Goal: Check status: Check status

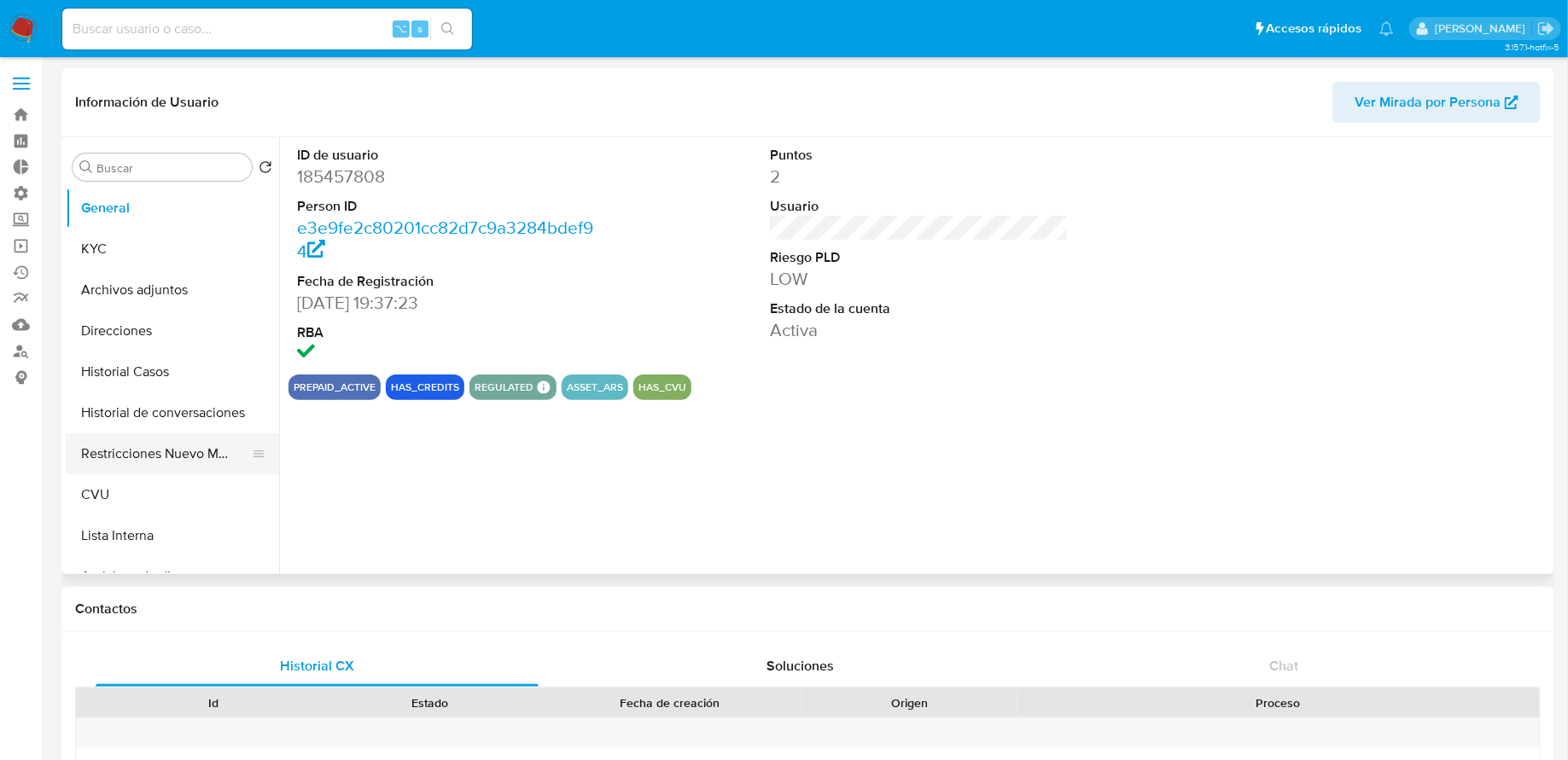
click at [144, 443] on button "Restricciones Nuevo Mundo" at bounding box center [166, 454] width 200 height 41
select select "10"
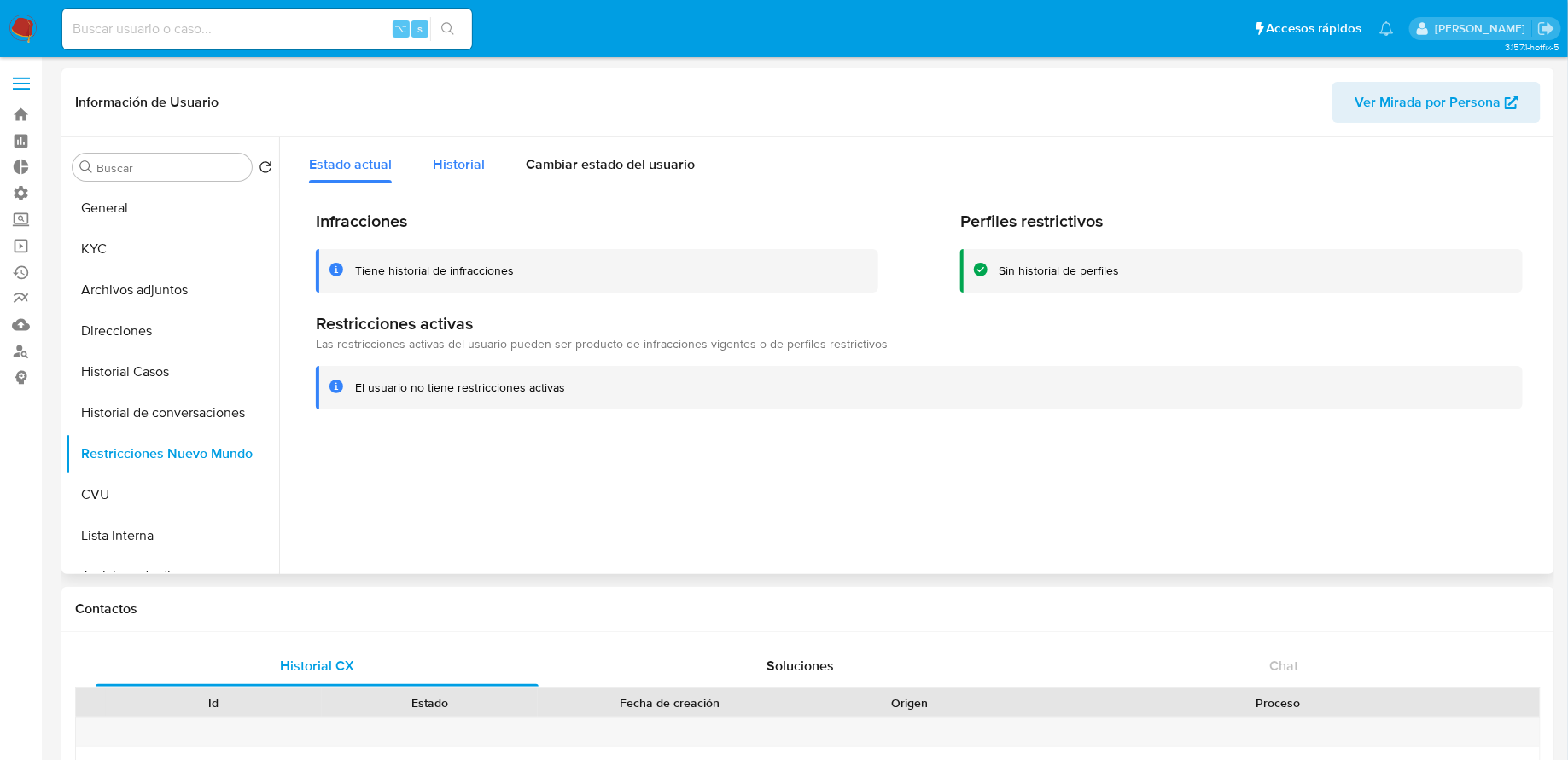
click at [471, 181] on div "Historial" at bounding box center [459, 160] width 52 height 46
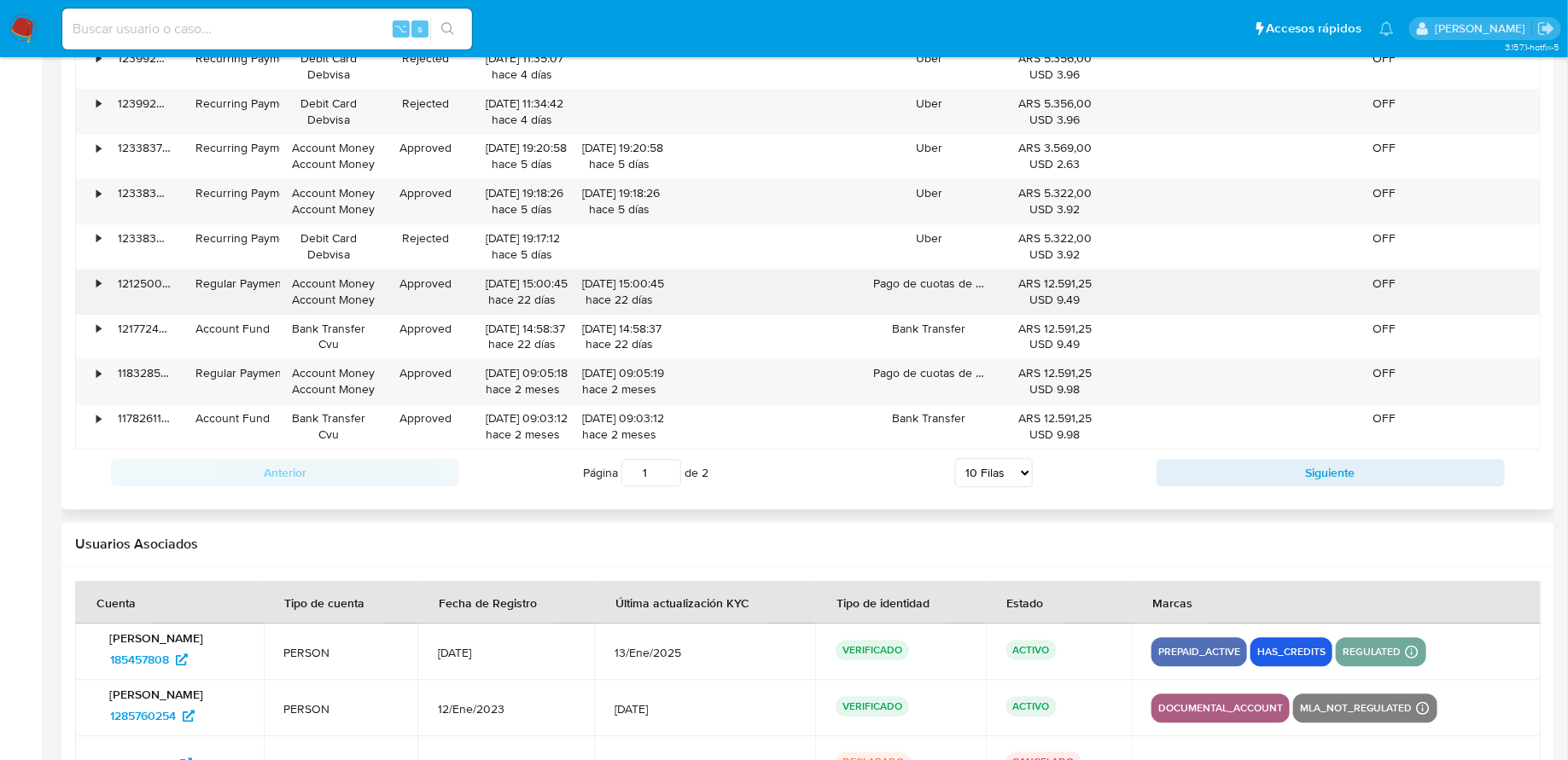
scroll to position [1951, 0]
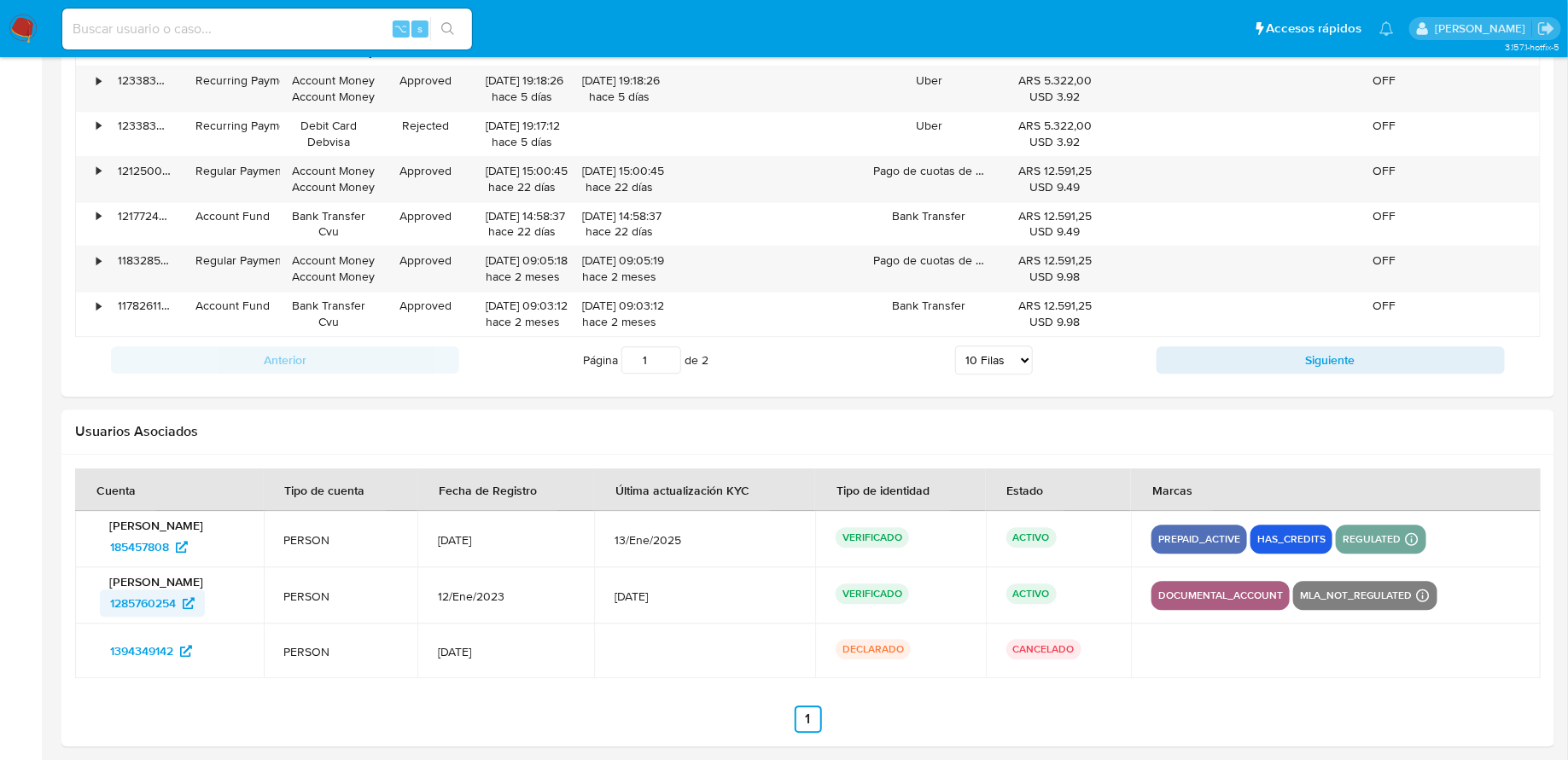
click at [158, 594] on span "1285760254" at bounding box center [143, 603] width 66 height 27
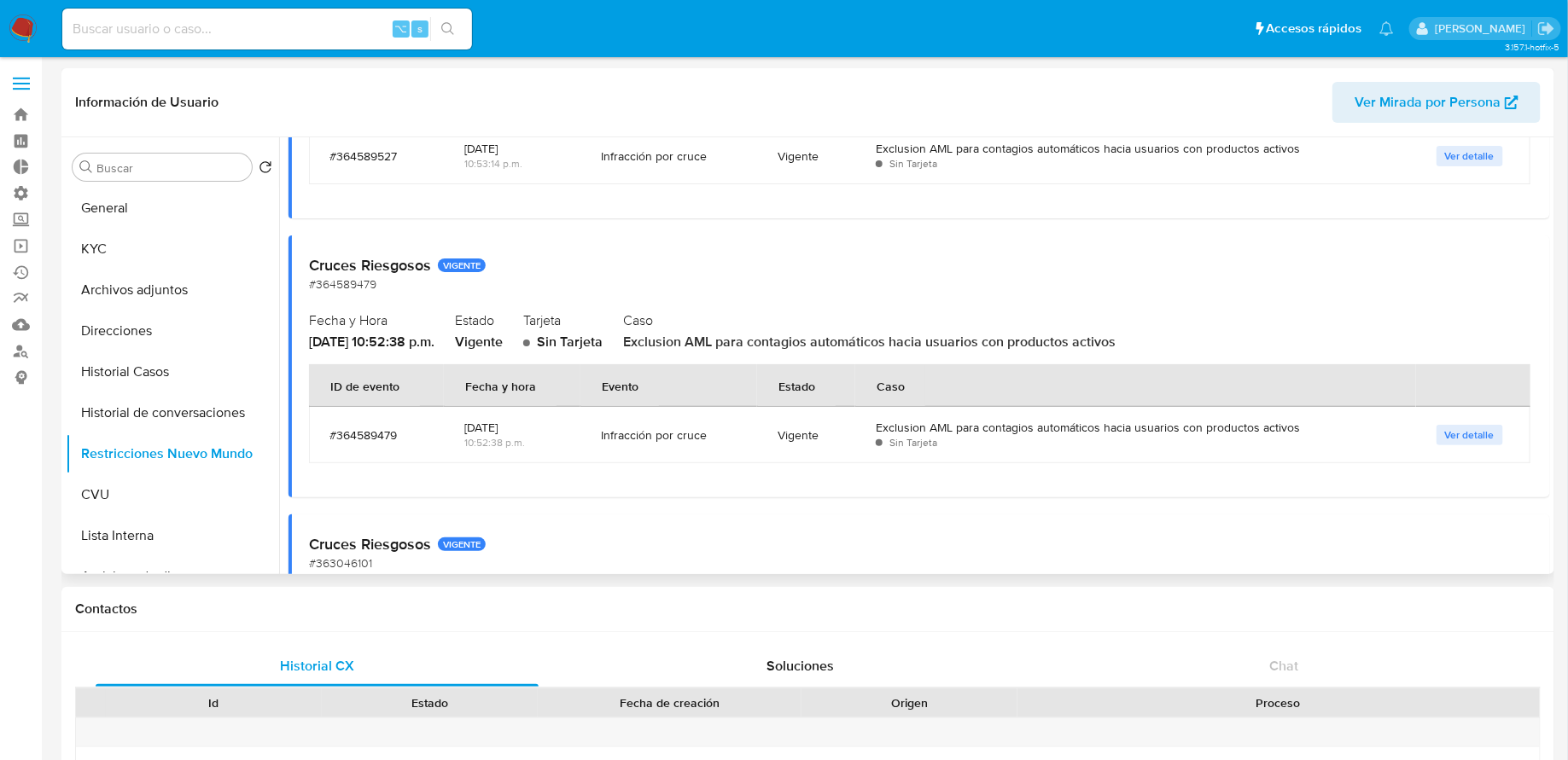
scroll to position [0, 0]
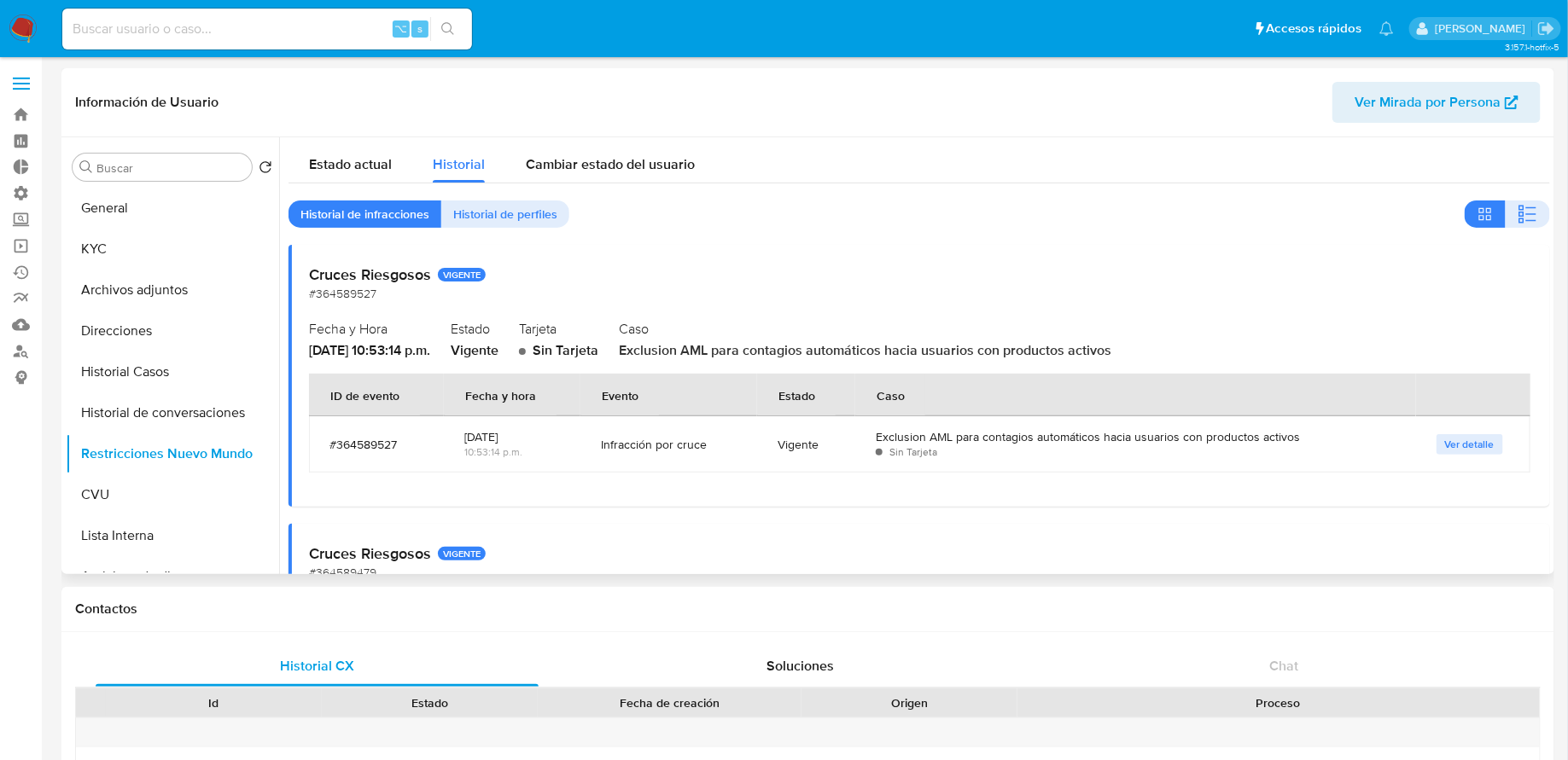
click at [1467, 442] on span "Ver detalle" at bounding box center [1470, 444] width 49 height 17
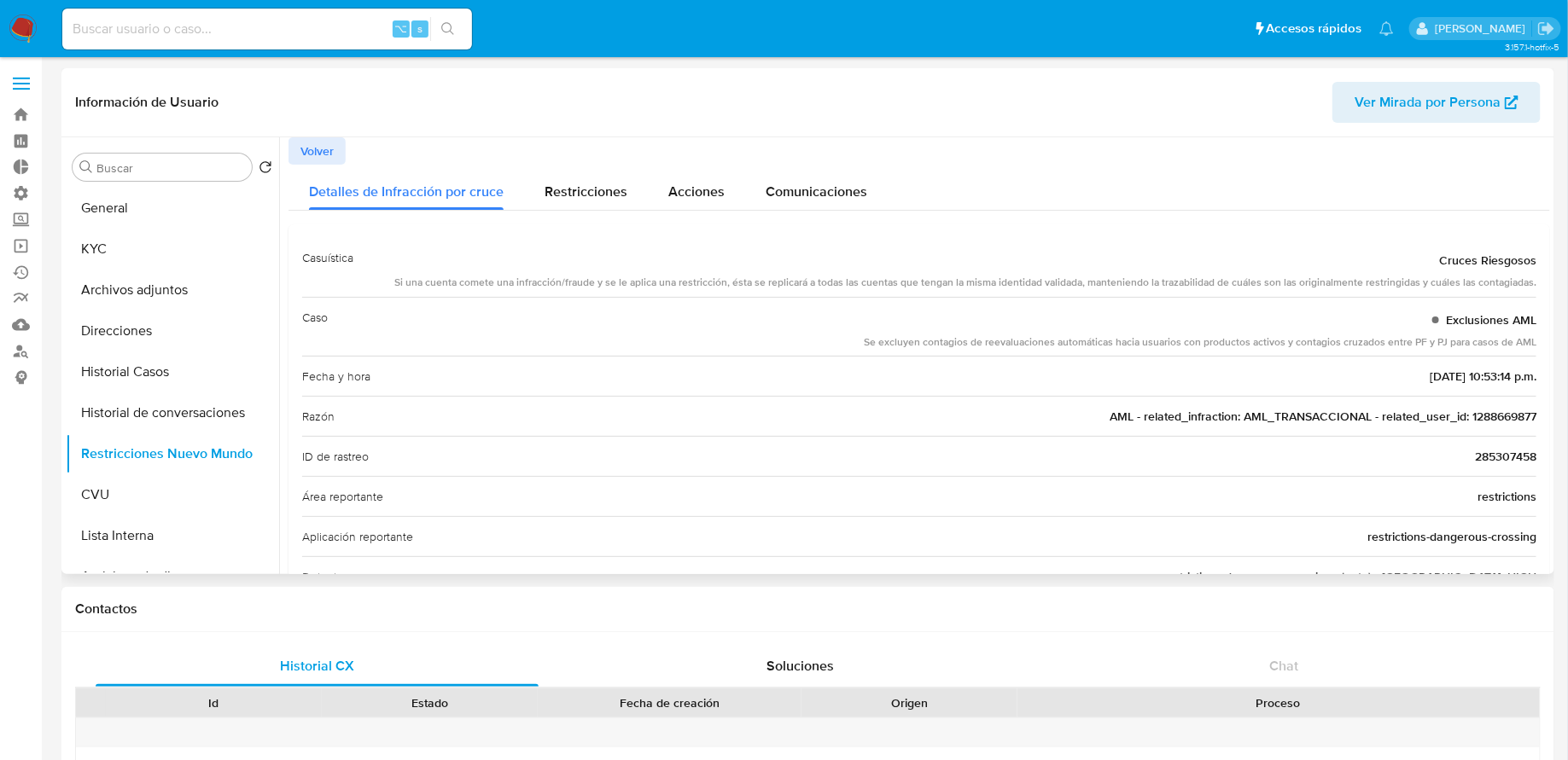
click at [1470, 417] on span "AML - related_infraction: AML_TRANSACCIONAL - related_user_id: 1288669877" at bounding box center [1322, 416] width 427 height 17
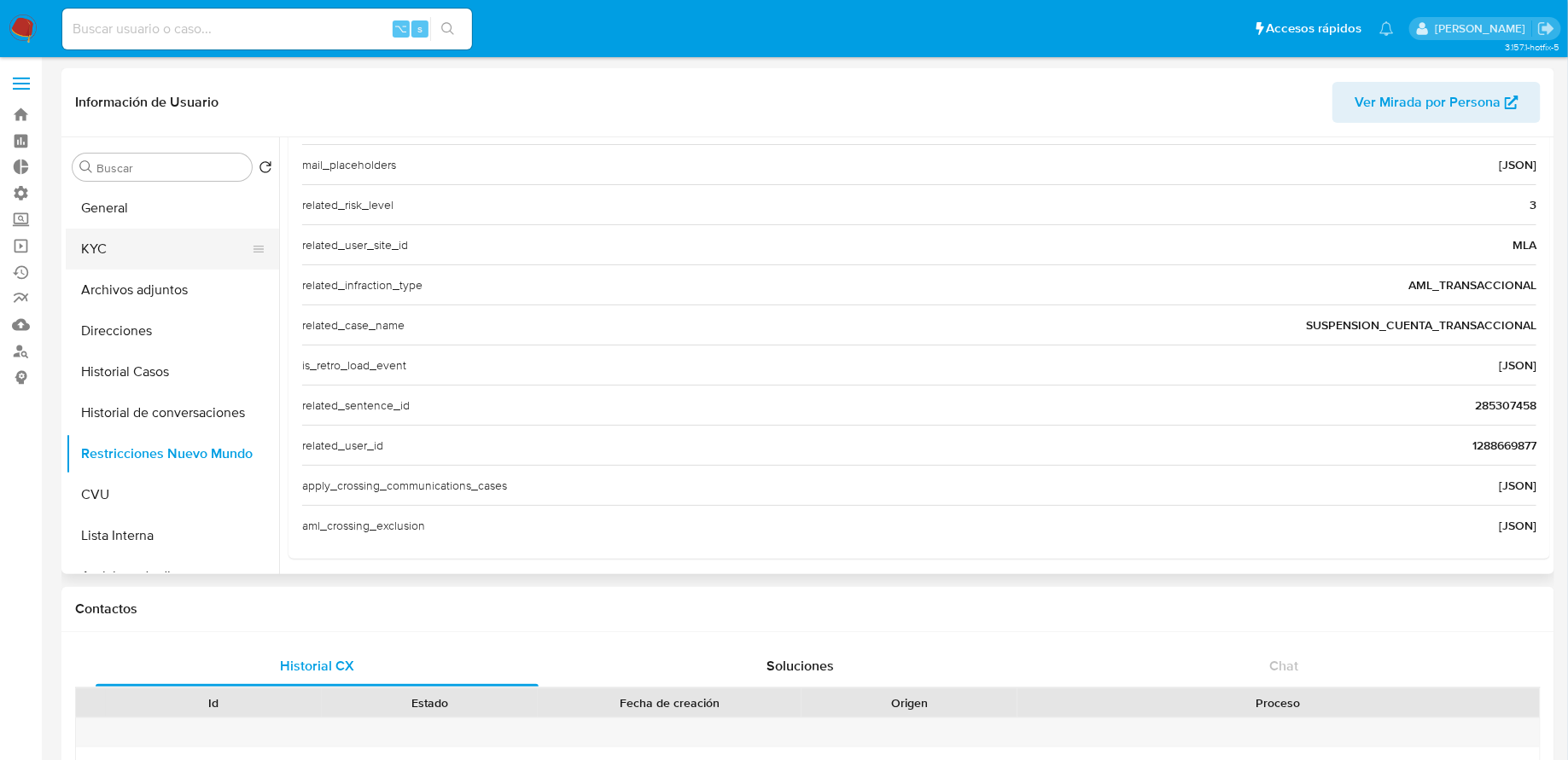
click at [141, 248] on button "KYC" at bounding box center [166, 249] width 200 height 41
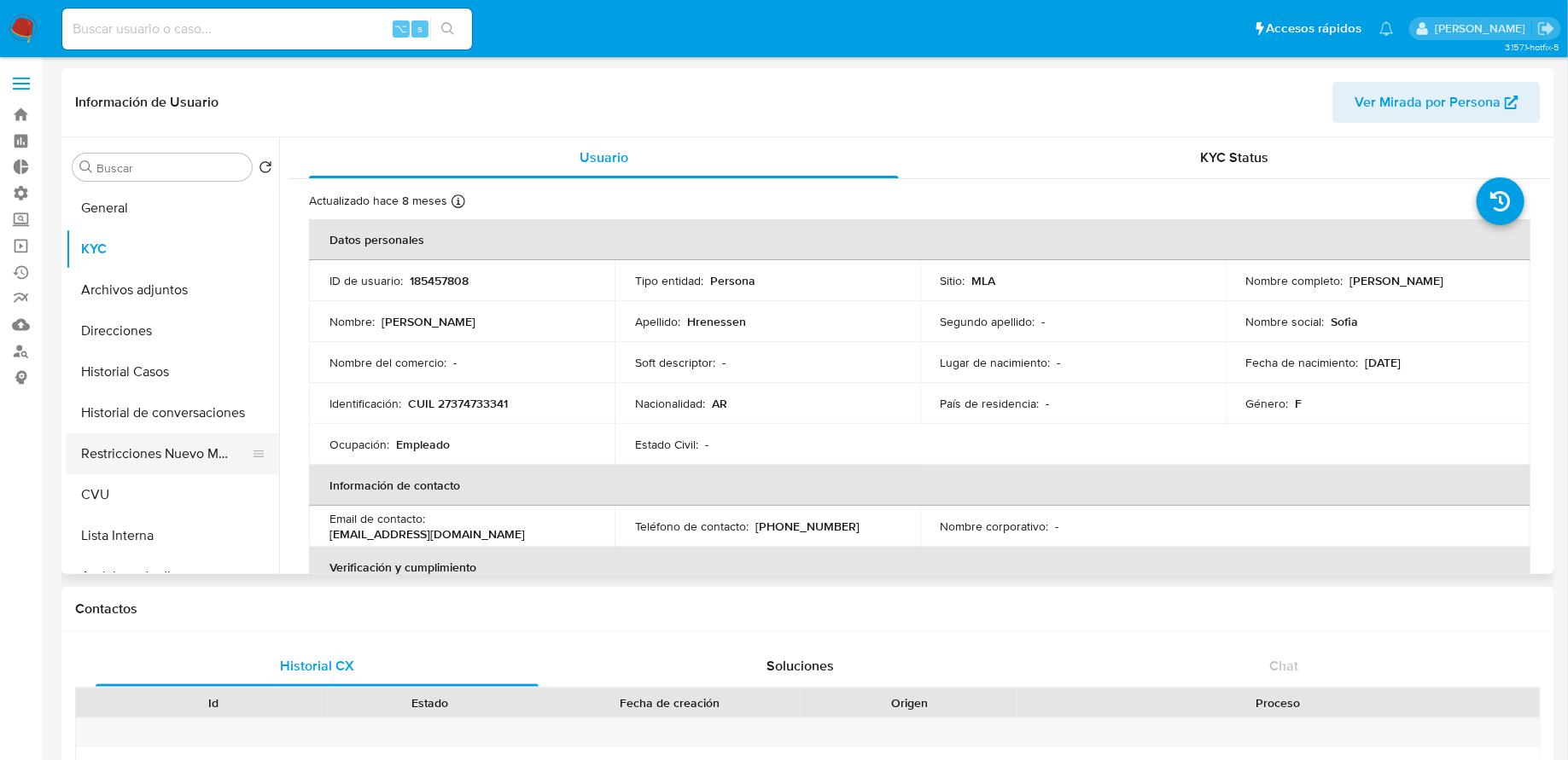
click at [146, 434] on button "Restricciones Nuevo Mundo" at bounding box center [166, 454] width 200 height 41
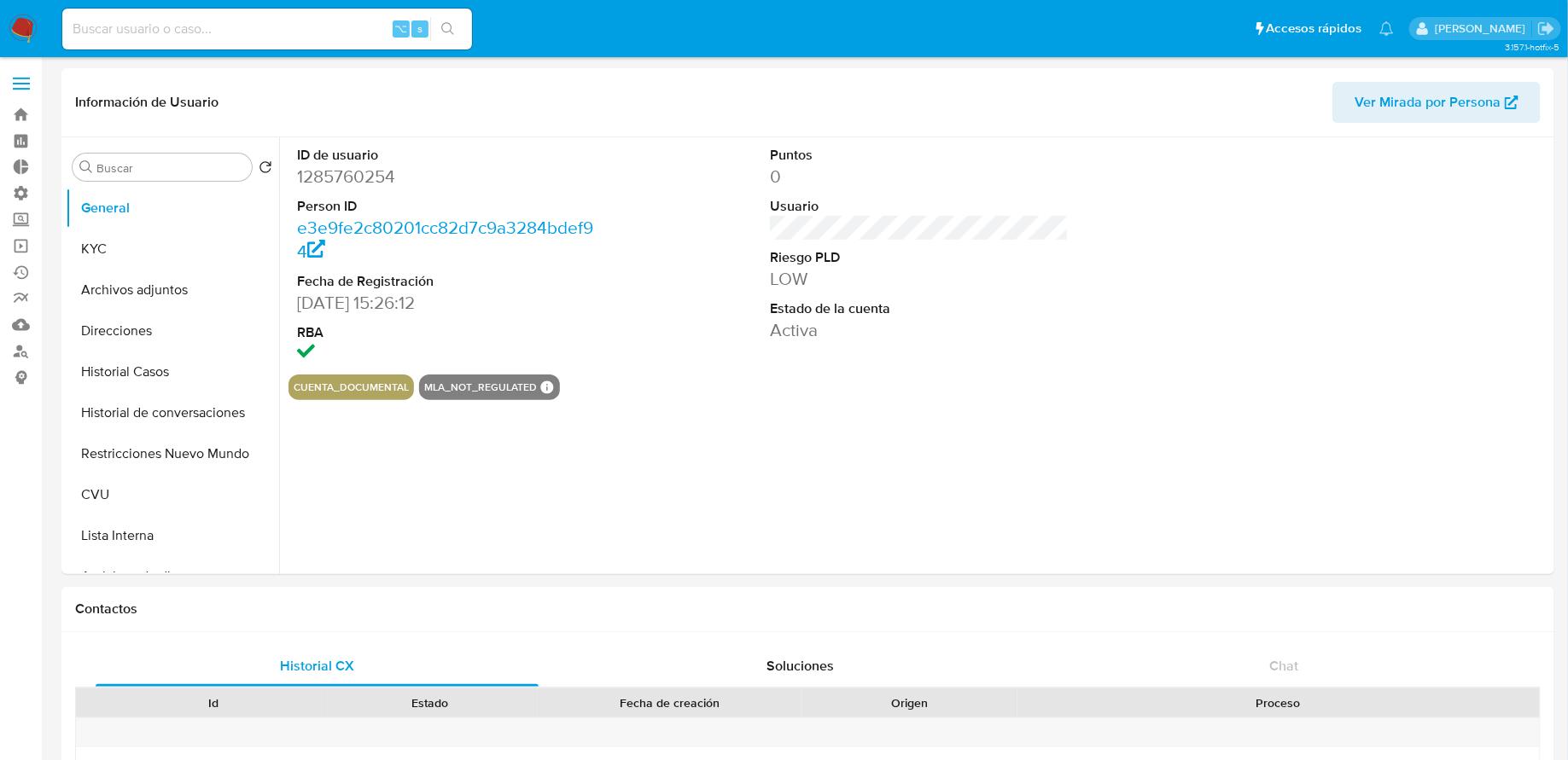
select select "10"
click at [184, 468] on button "Restricciones Nuevo Mundo" at bounding box center [166, 454] width 200 height 41
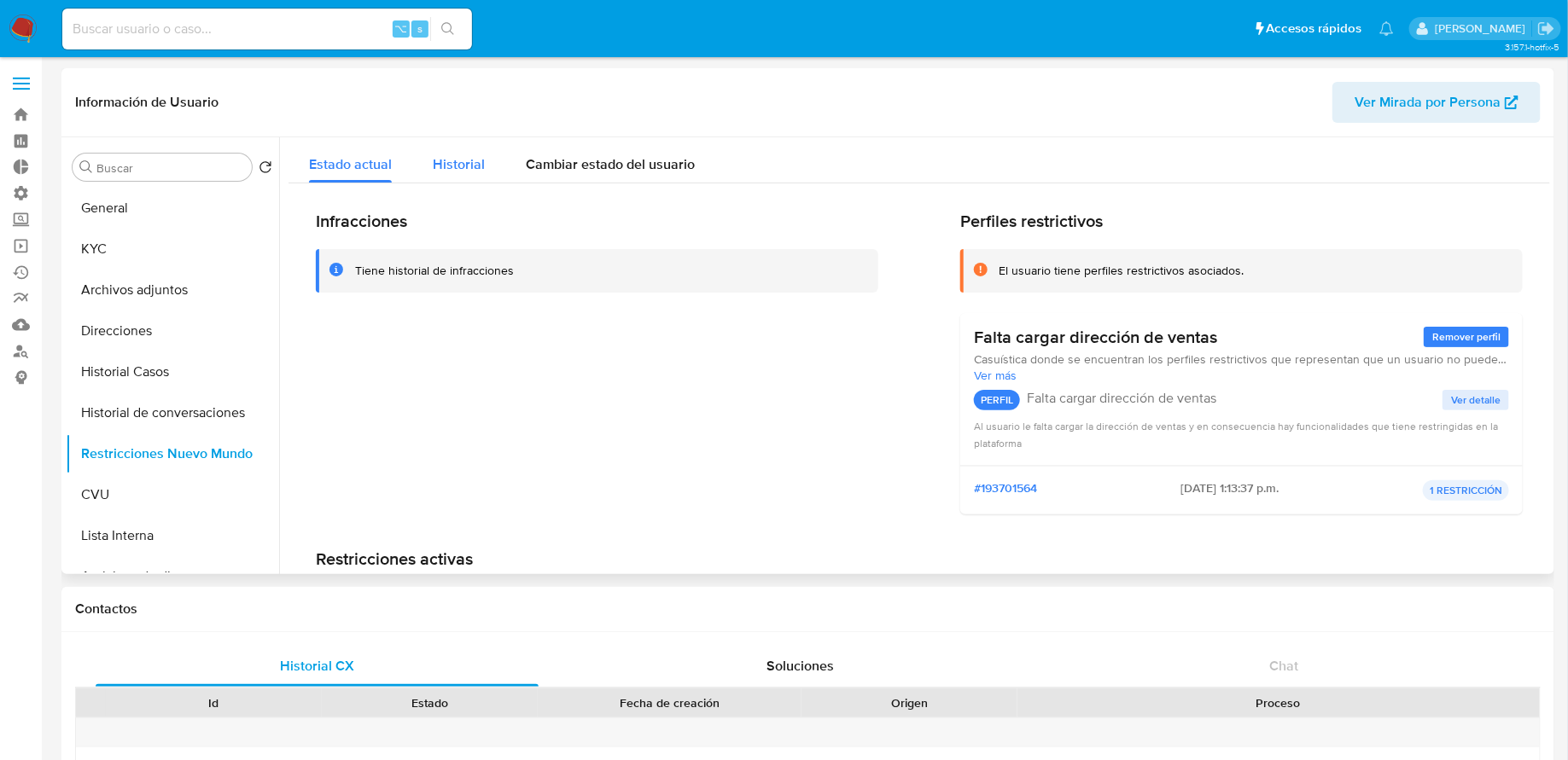
click at [462, 163] on span "Historial" at bounding box center [459, 164] width 52 height 19
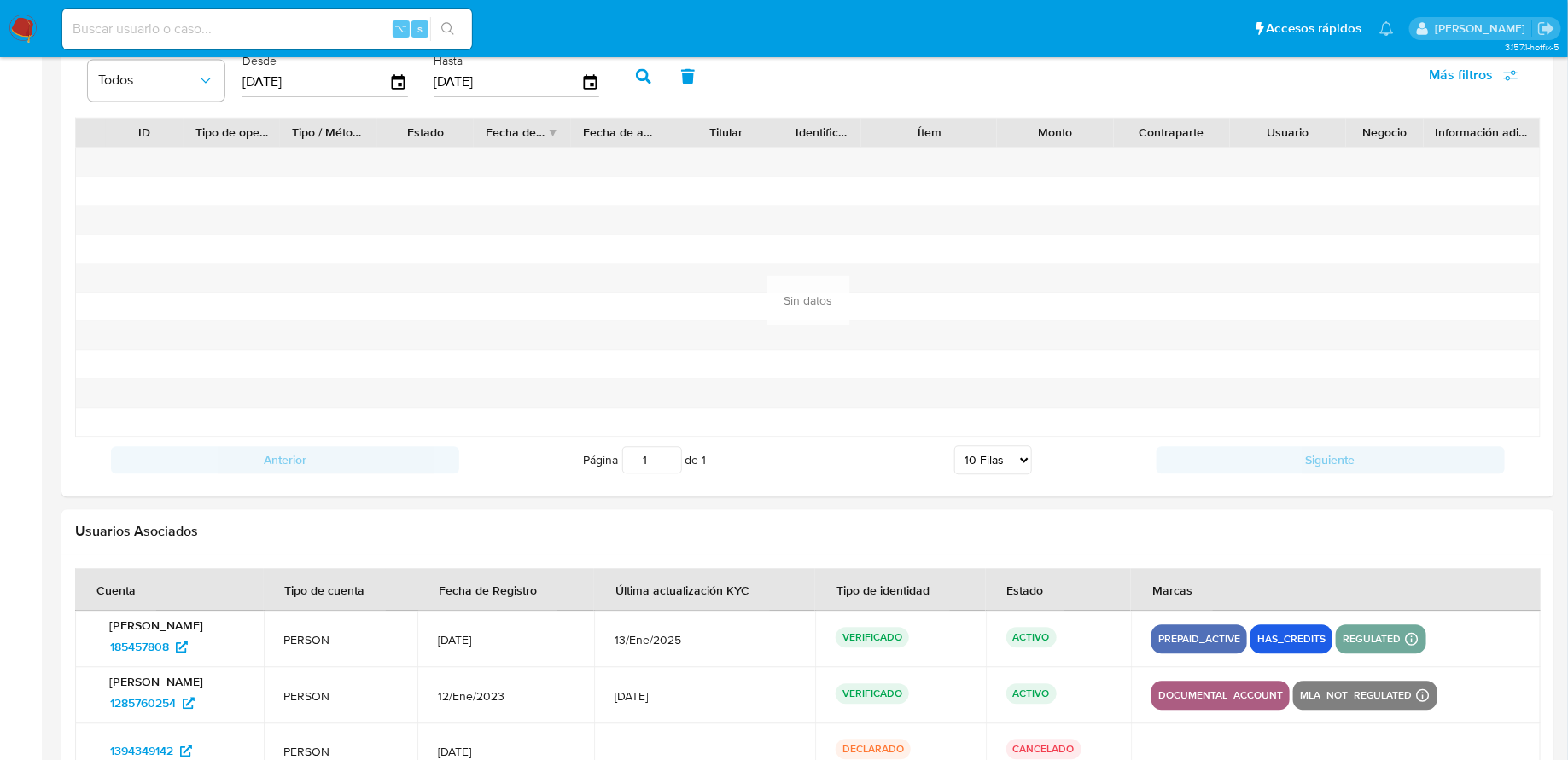
scroll to position [1790, 0]
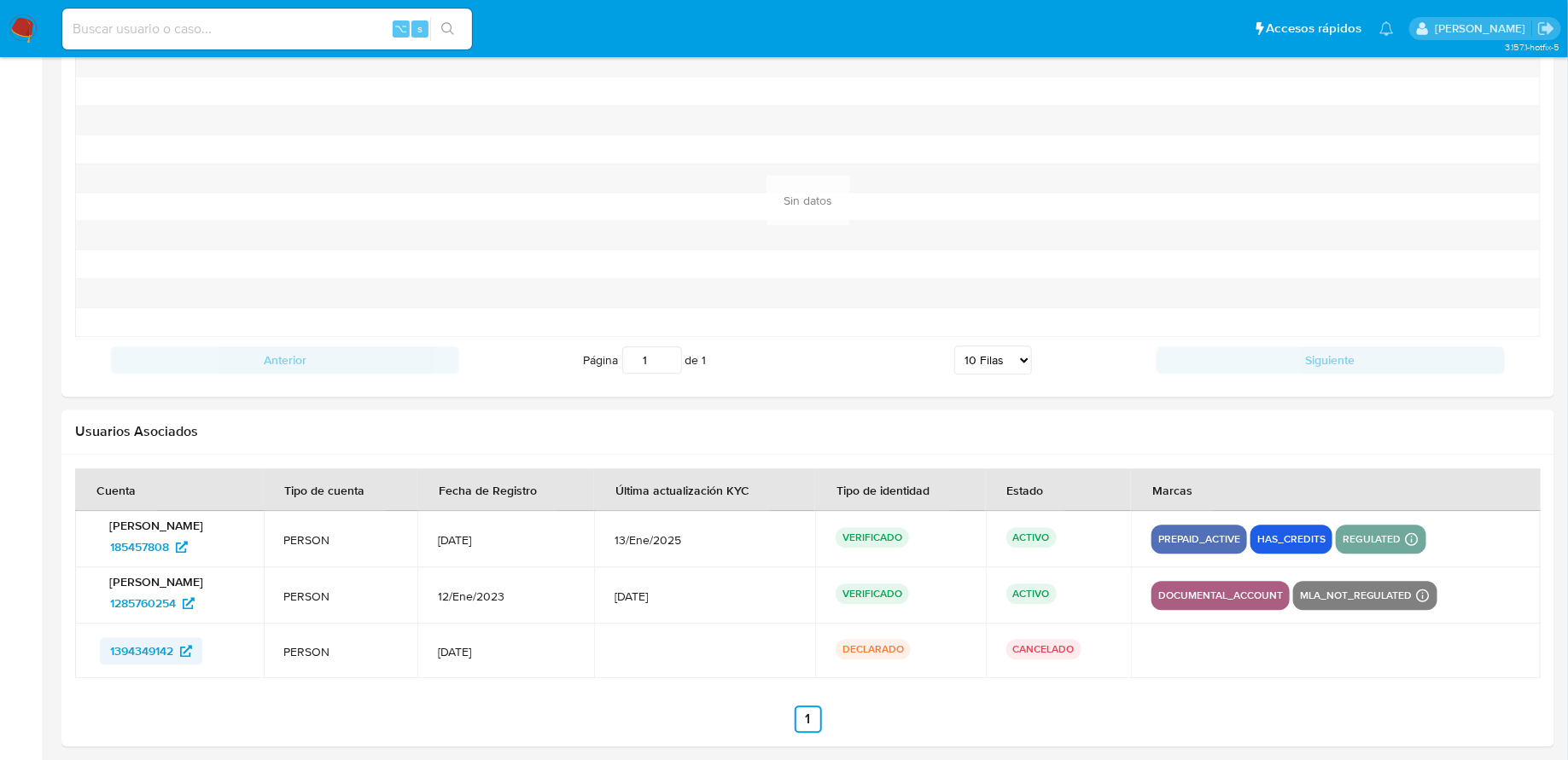
click at [146, 644] on span "1394349142" at bounding box center [142, 650] width 63 height 27
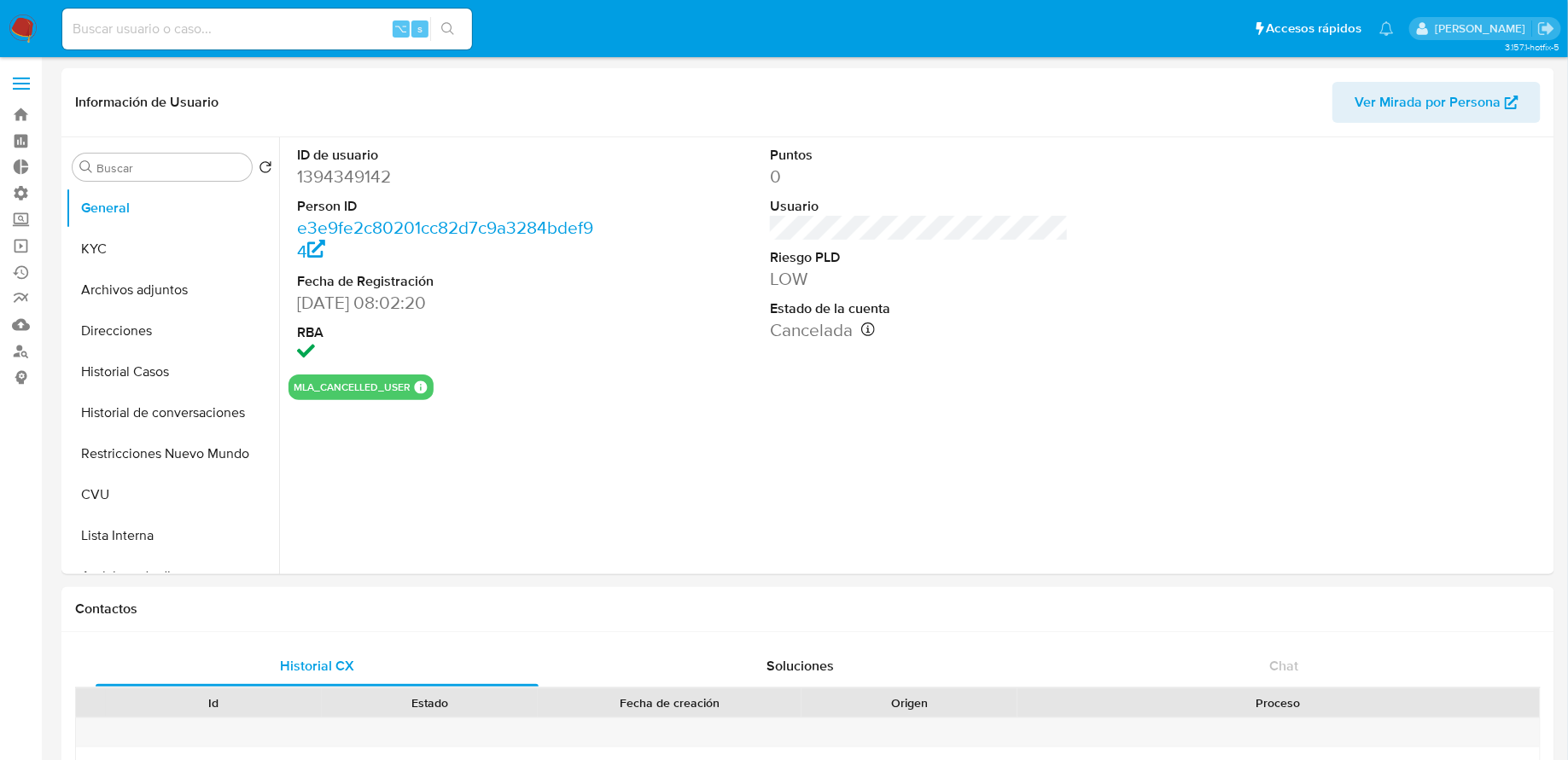
select select "10"
click at [154, 453] on button "Restricciones Nuevo Mundo" at bounding box center [166, 454] width 200 height 41
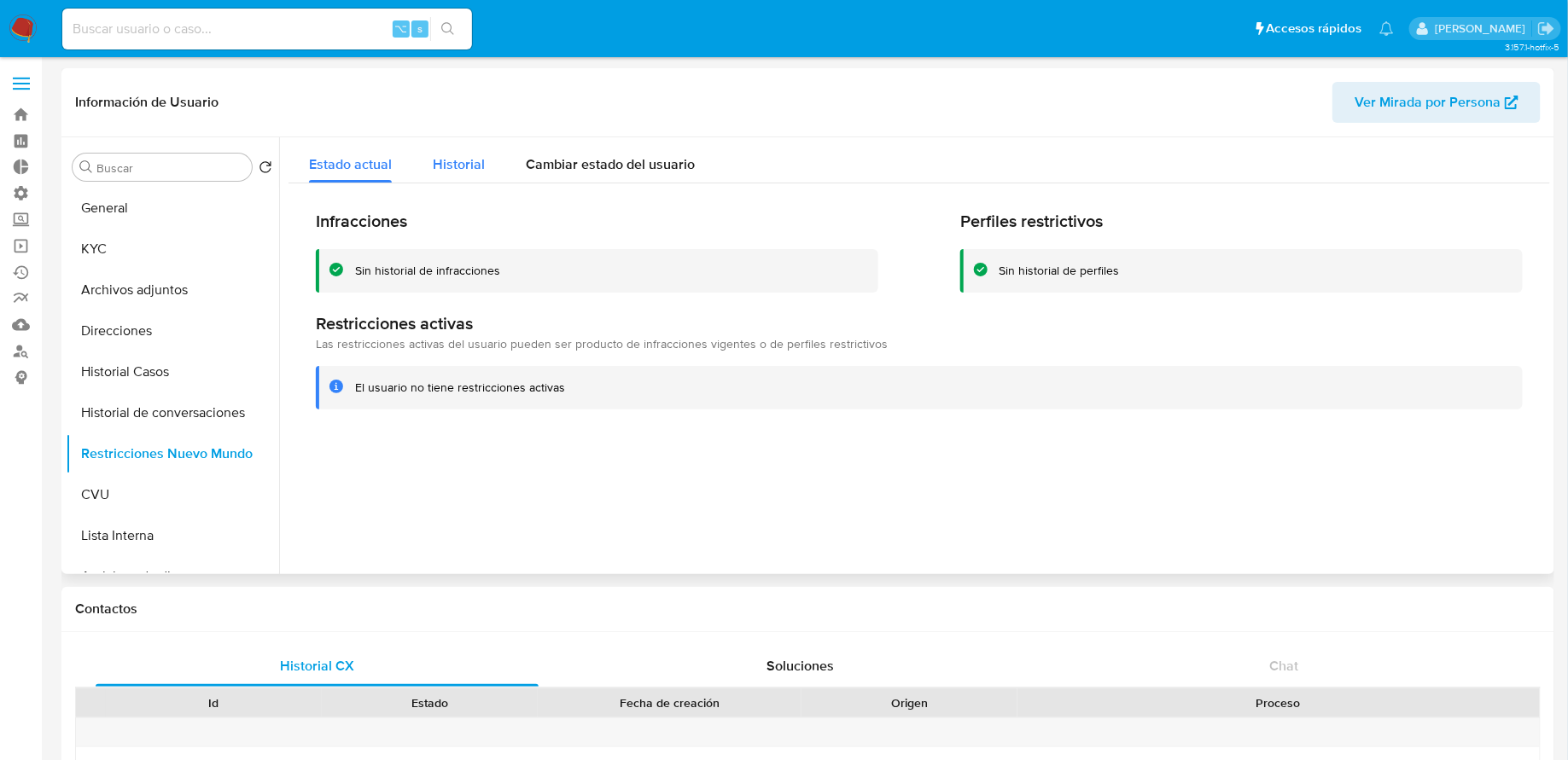
click at [463, 157] on span "Historial" at bounding box center [459, 164] width 52 height 19
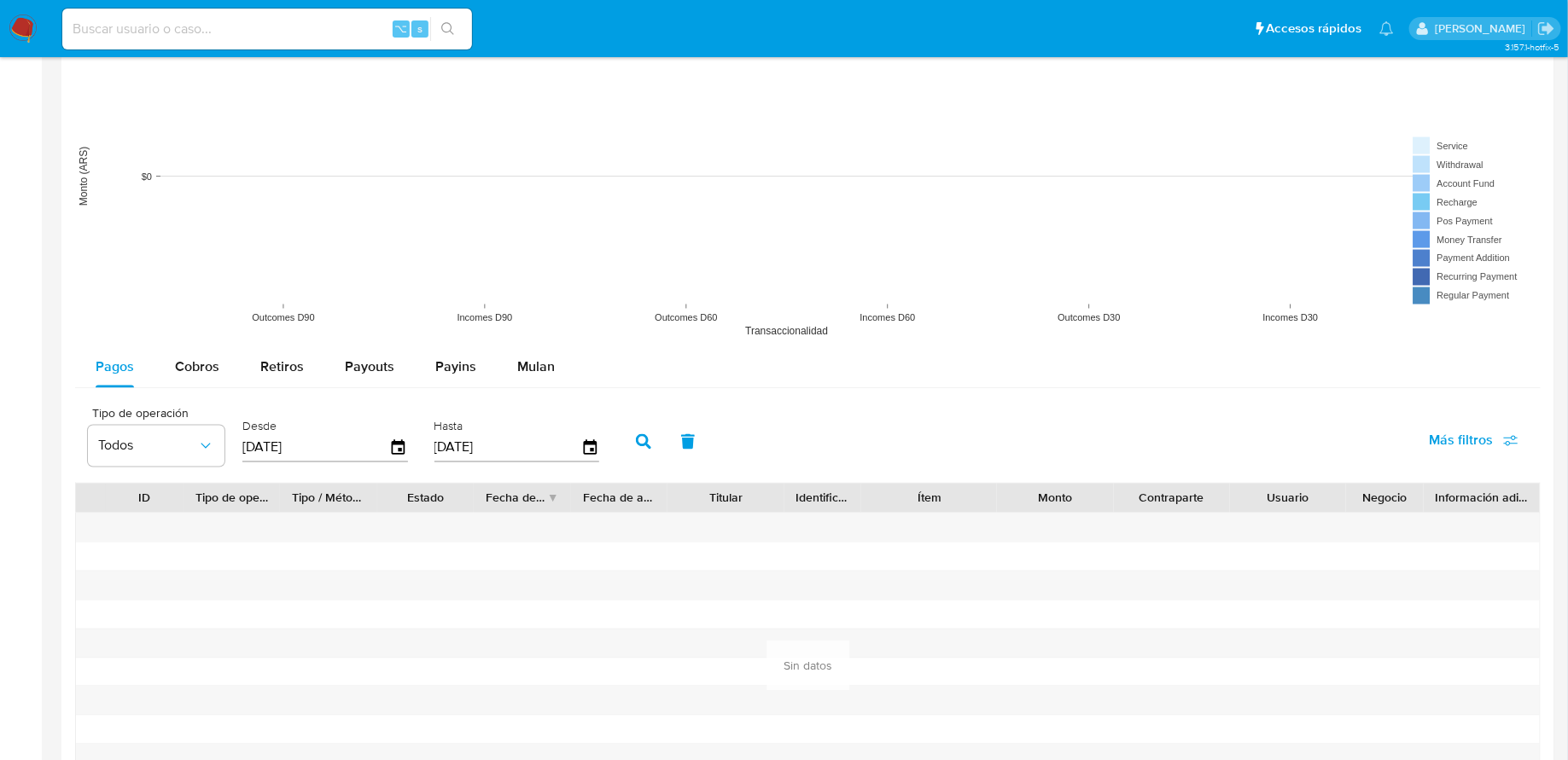
scroll to position [1790, 0]
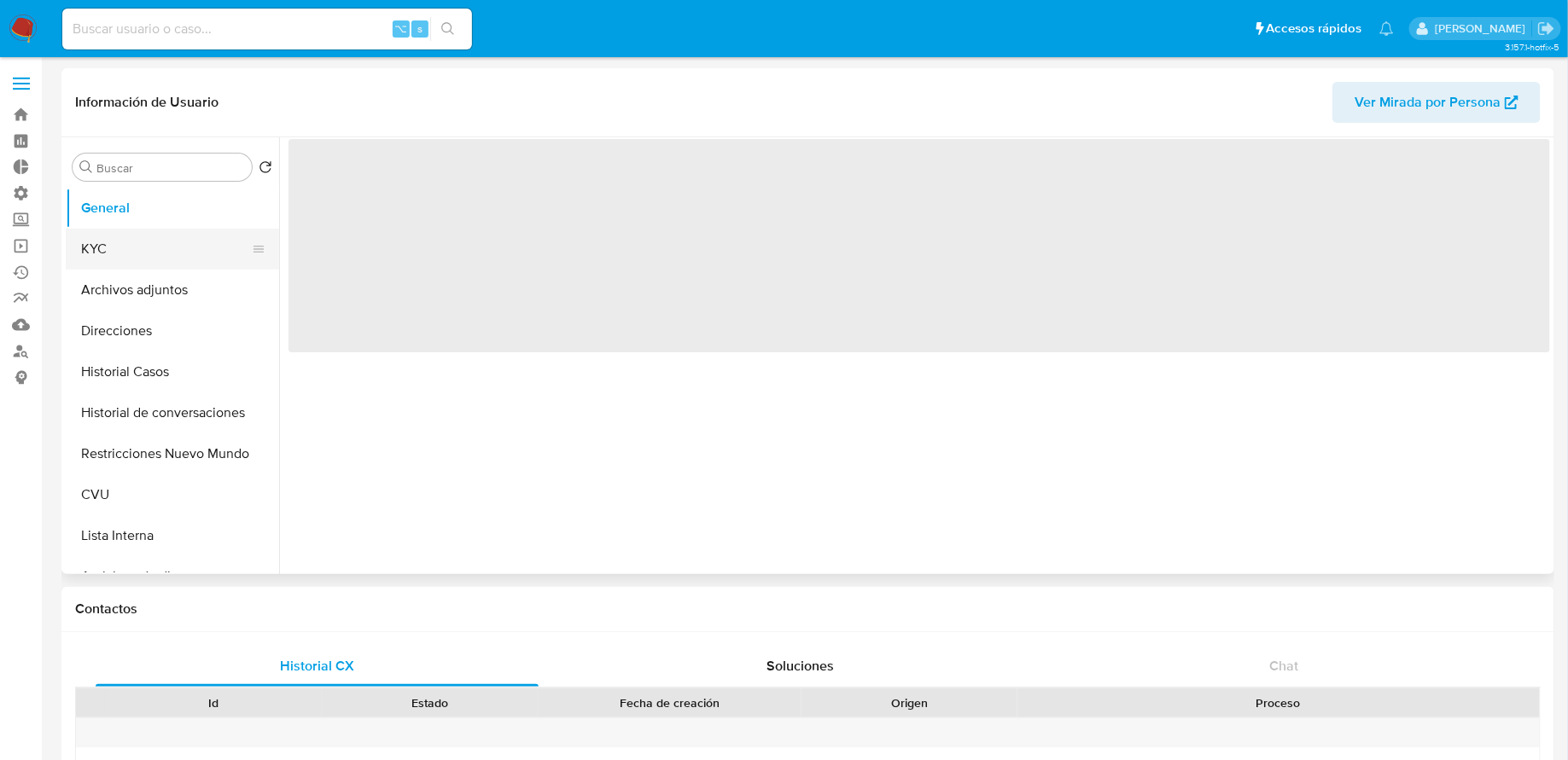
click at [155, 245] on button "KYC" at bounding box center [166, 249] width 200 height 41
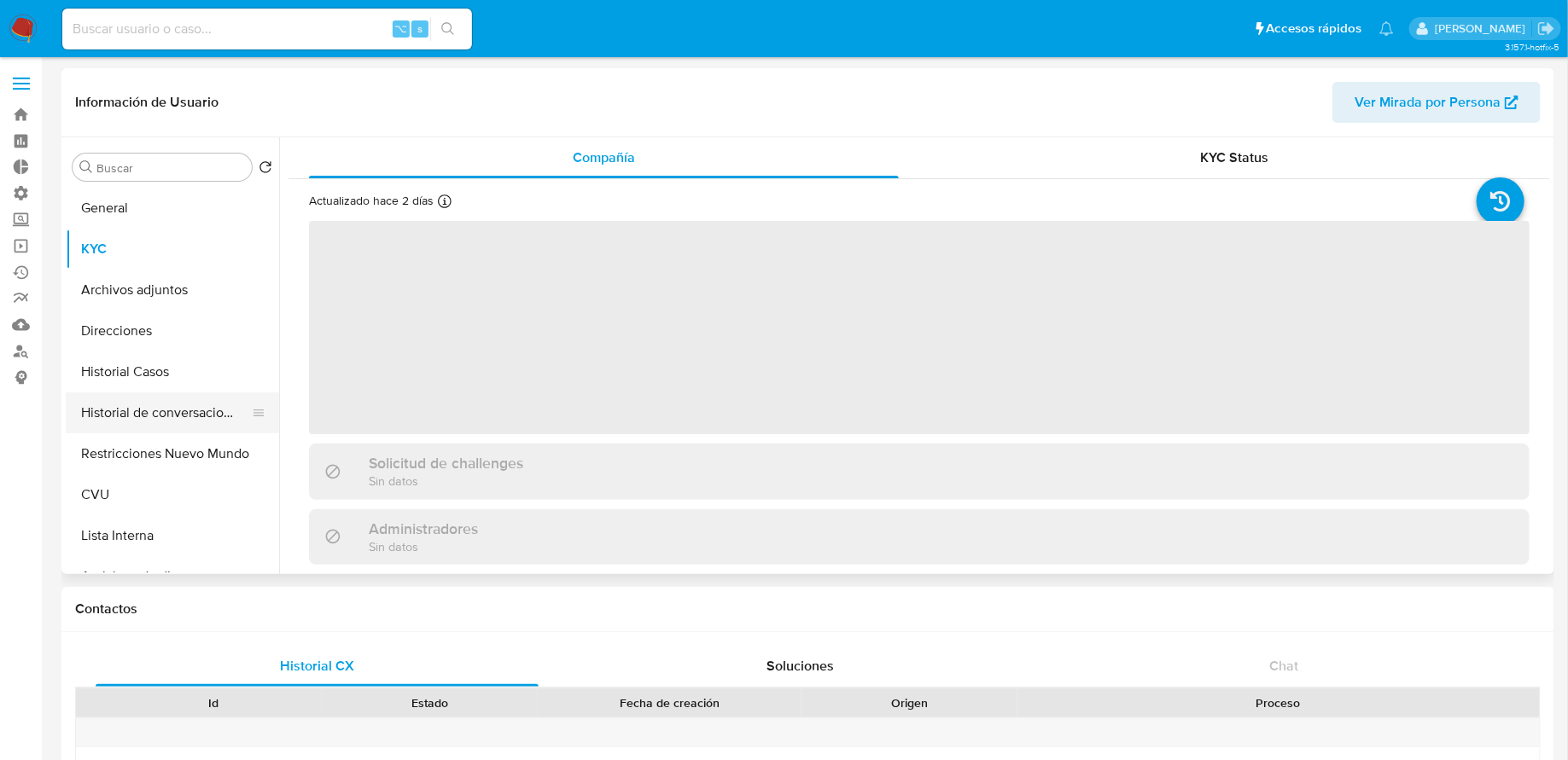
scroll to position [67, 0]
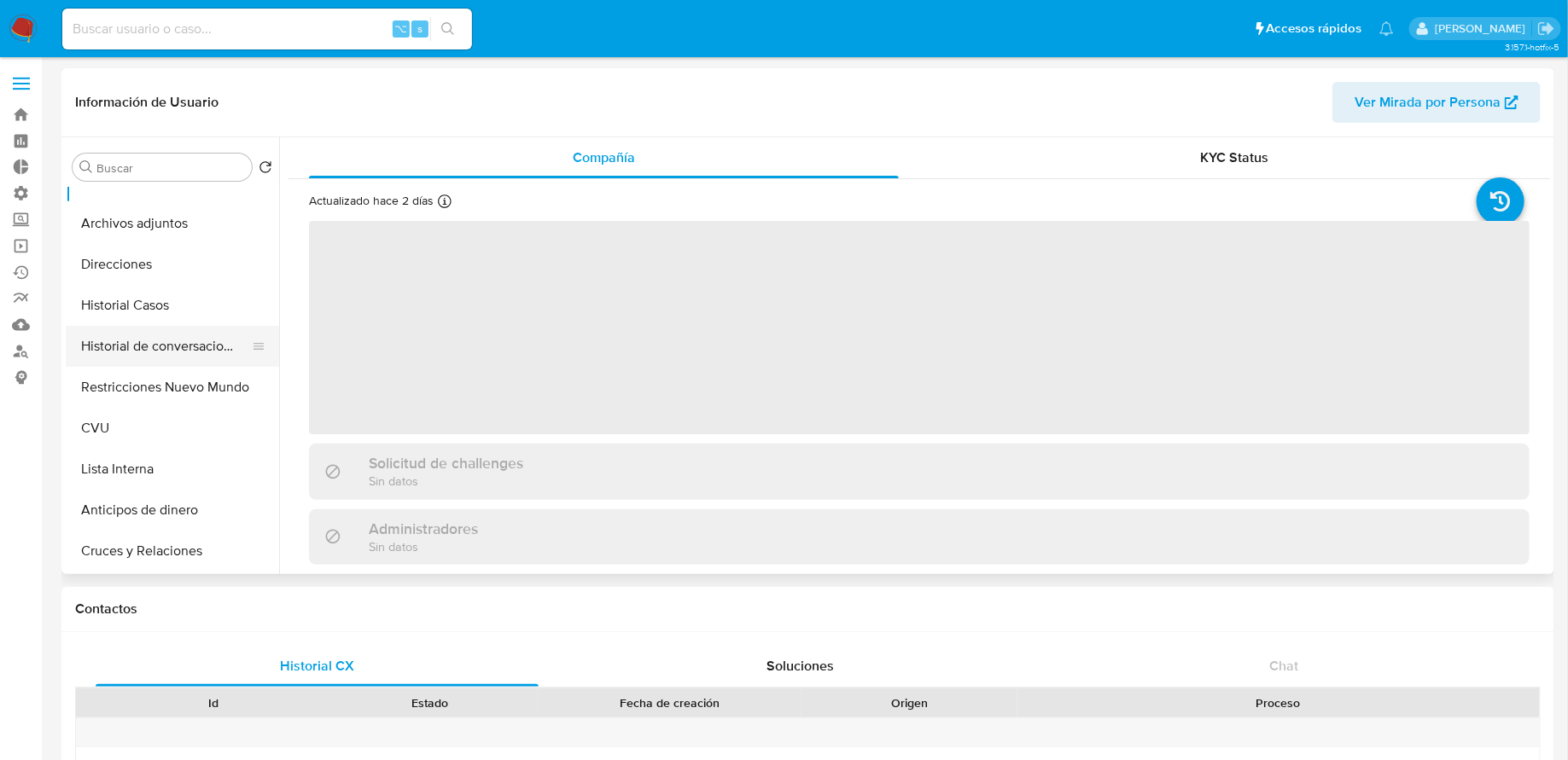
select select "10"
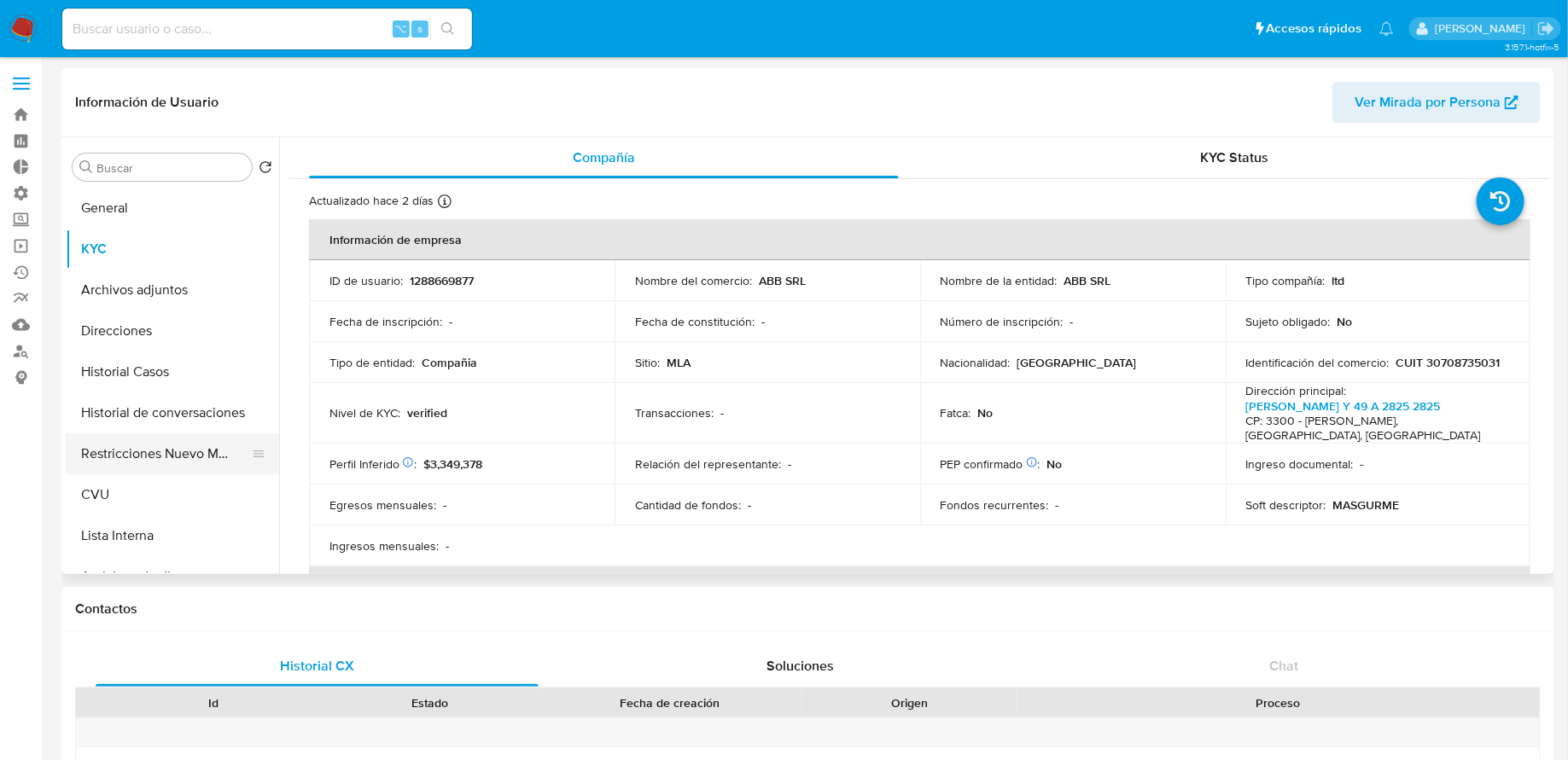
click at [135, 458] on button "Restricciones Nuevo Mundo" at bounding box center [166, 454] width 200 height 41
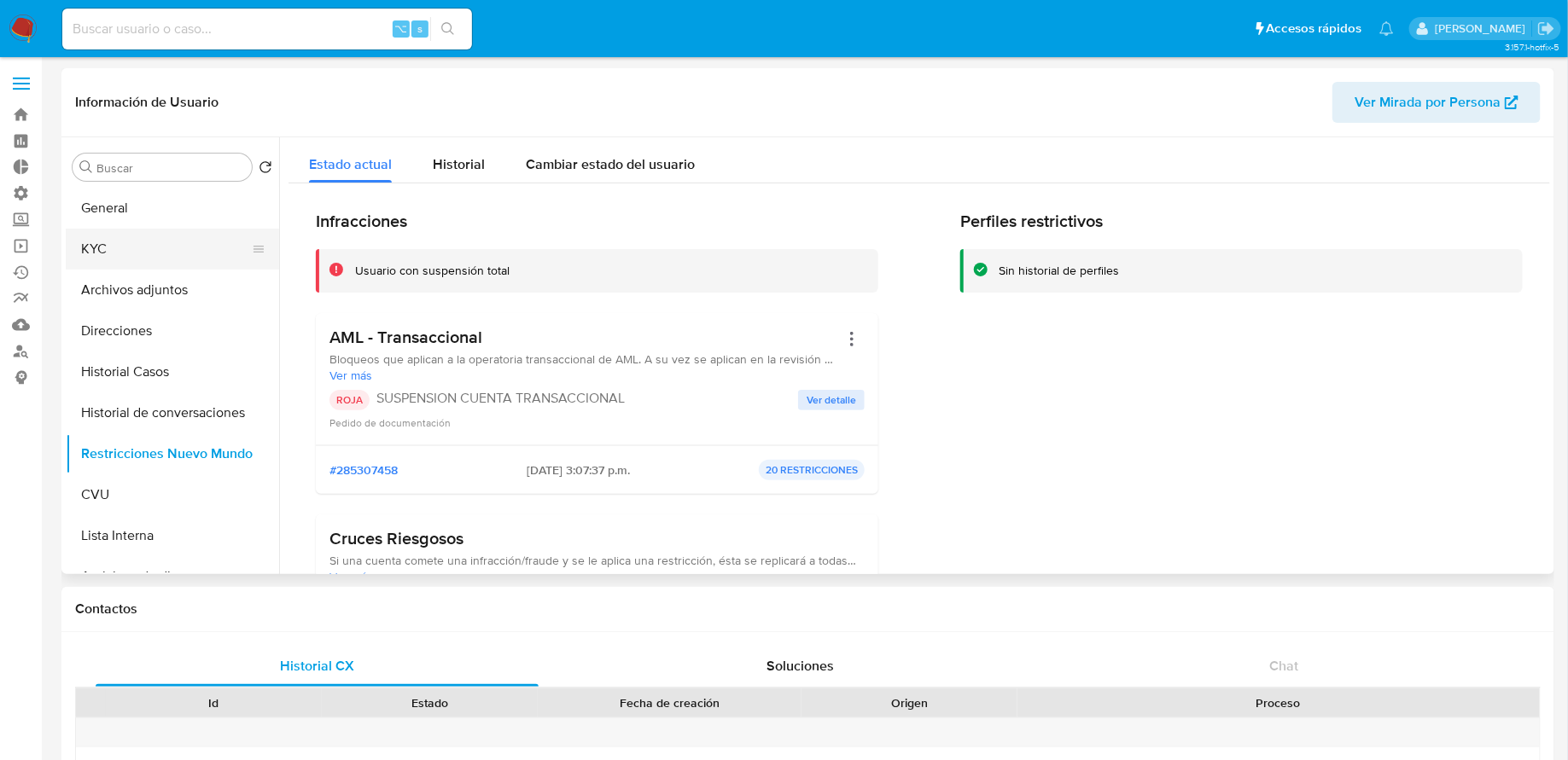
click at [162, 247] on button "KYC" at bounding box center [166, 249] width 200 height 41
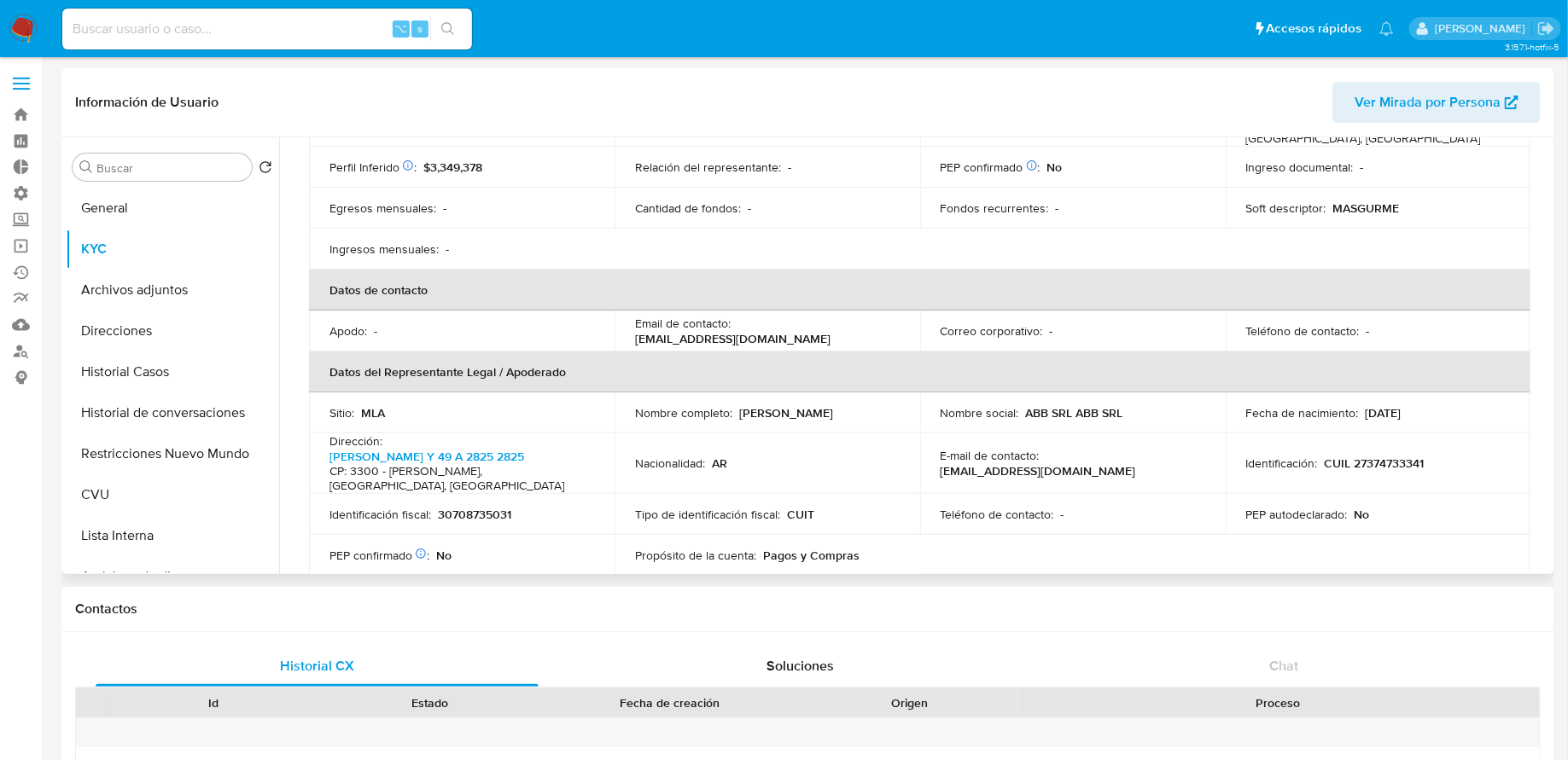
scroll to position [307, 0]
